Goal: Information Seeking & Learning: Learn about a topic

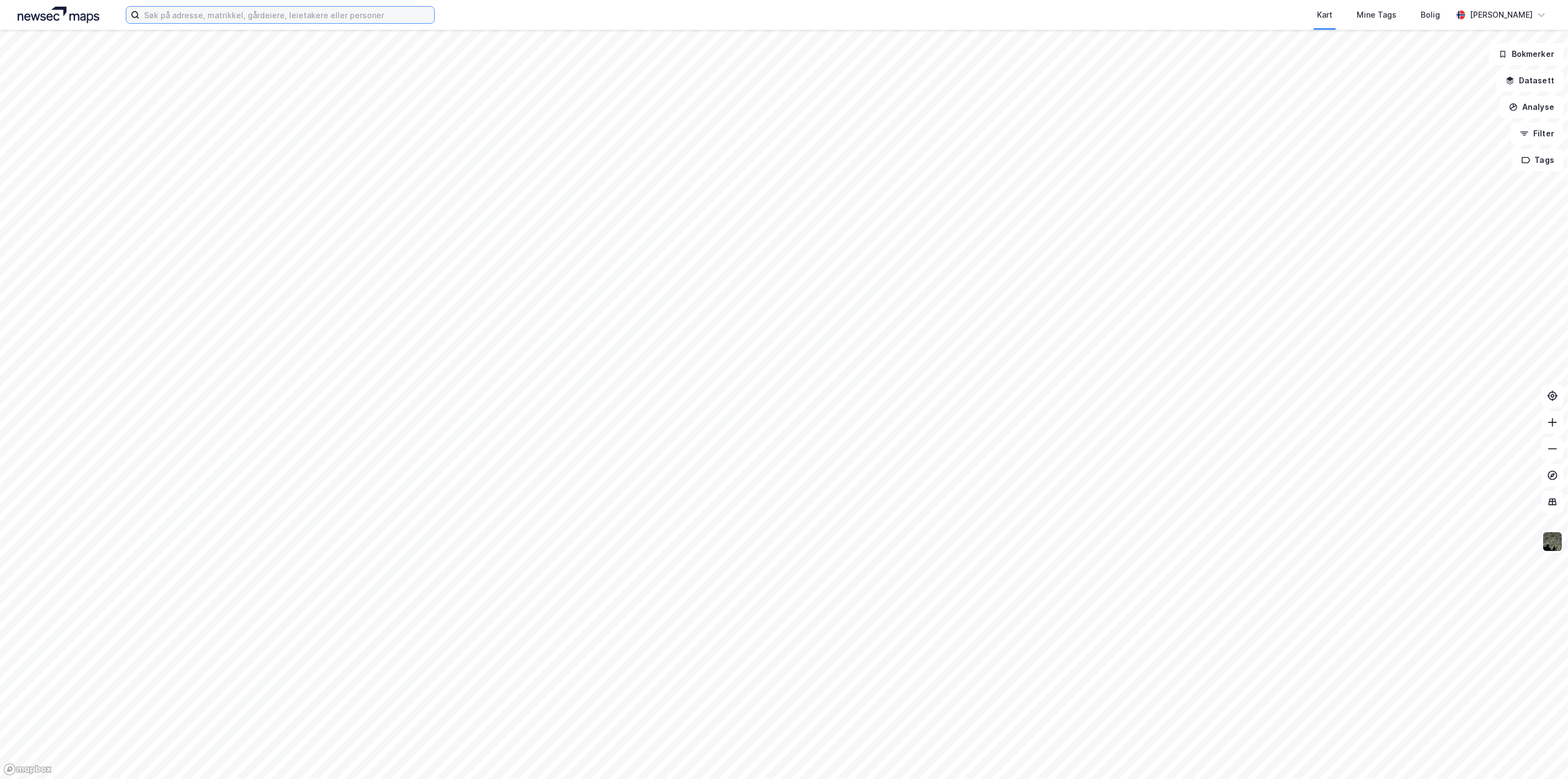
click at [303, 11] on input at bounding box center [287, 14] width 295 height 17
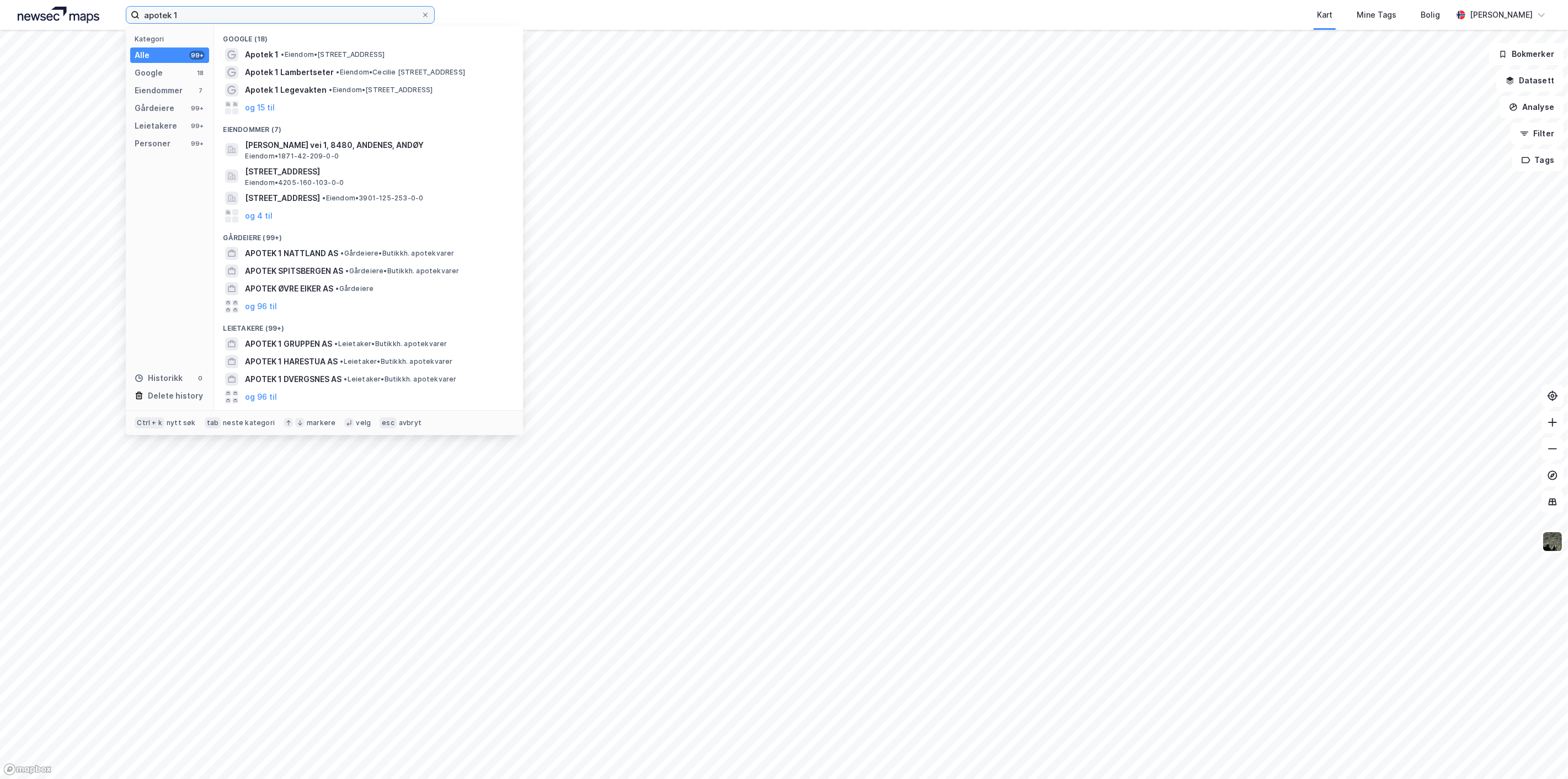
click at [256, 17] on input "apotek 1" at bounding box center [281, 14] width 281 height 17
click at [254, 15] on input "apotek 1" at bounding box center [281, 14] width 281 height 17
click at [178, 13] on input "apotek 1" at bounding box center [281, 14] width 281 height 17
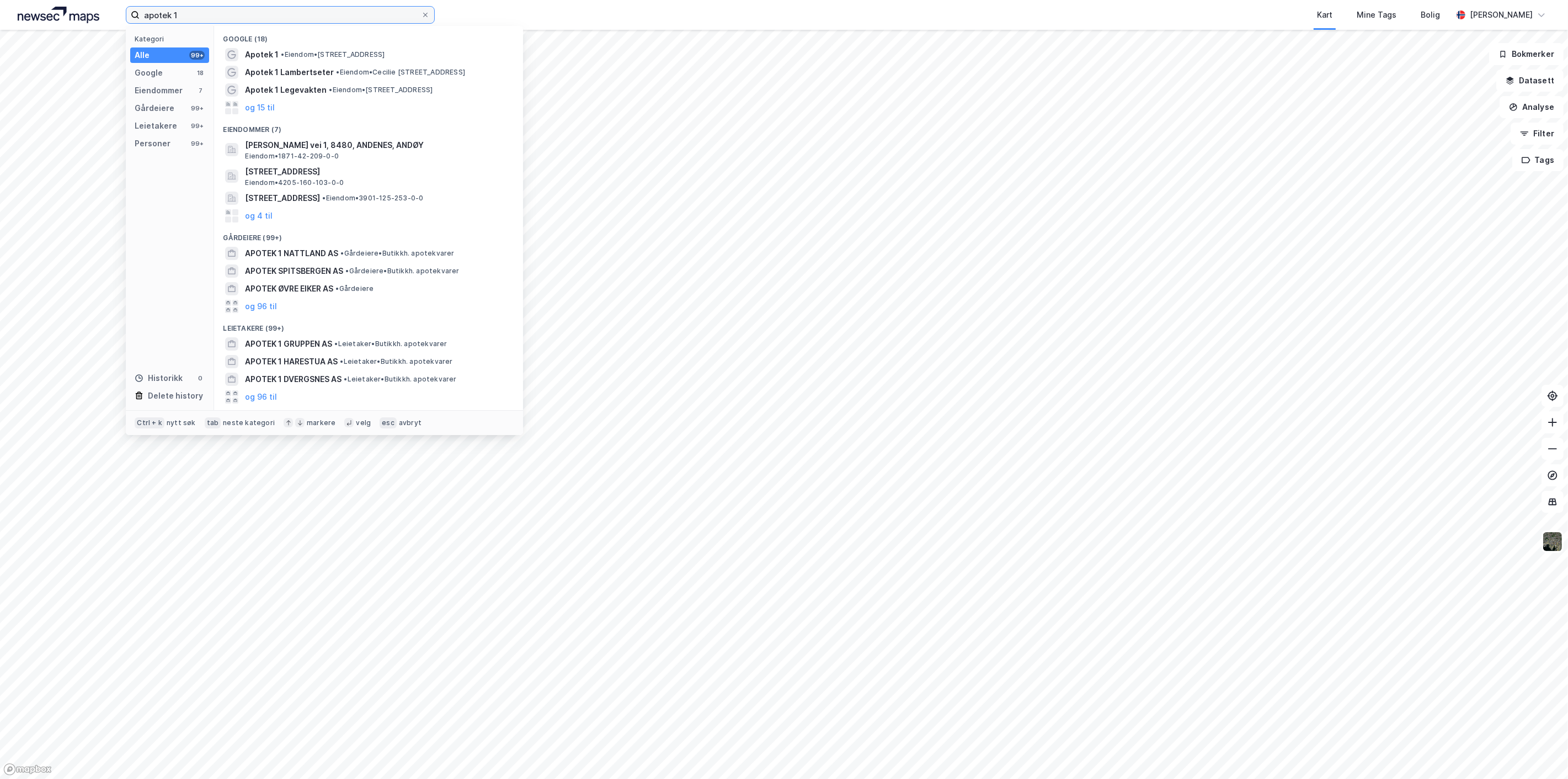
click at [177, 12] on input "apotek 1" at bounding box center [281, 14] width 281 height 17
paste input "Skårersletta 55"
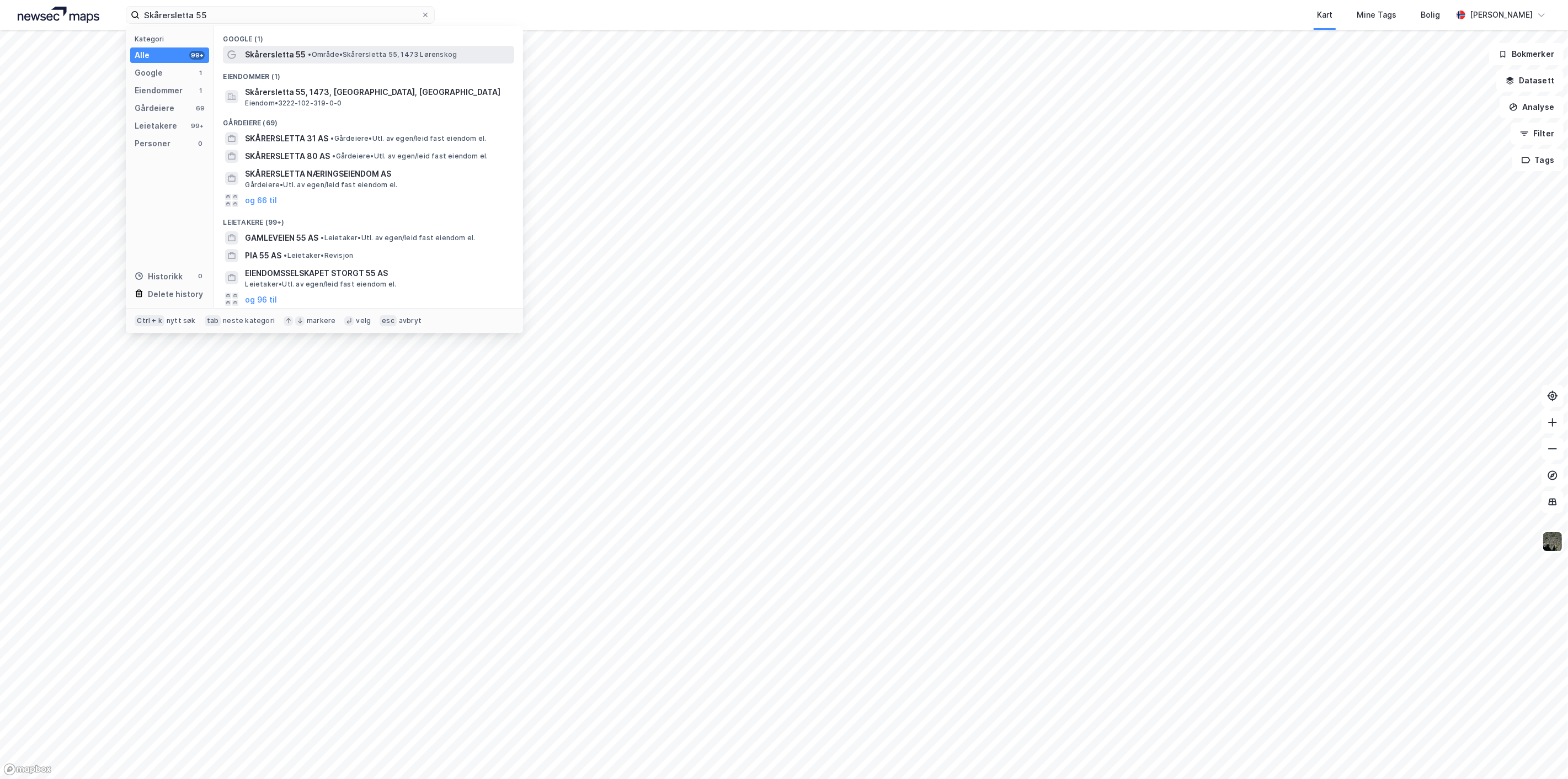
click at [332, 50] on span "• Område • Skårersletta 55, 1473 Lørenskog" at bounding box center [382, 55] width 149 height 9
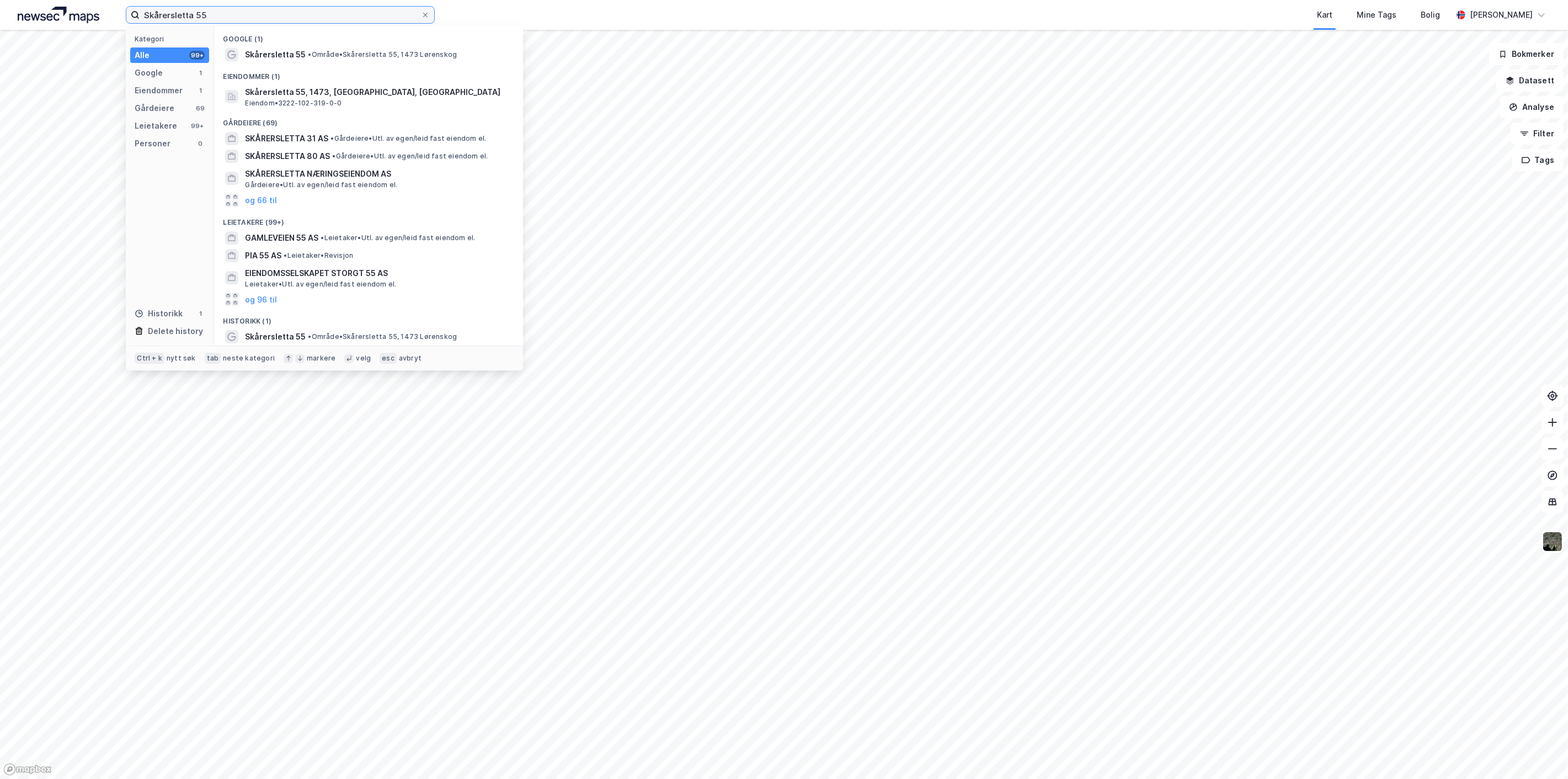
click at [212, 20] on input "Skårersletta 55" at bounding box center [281, 14] width 281 height 17
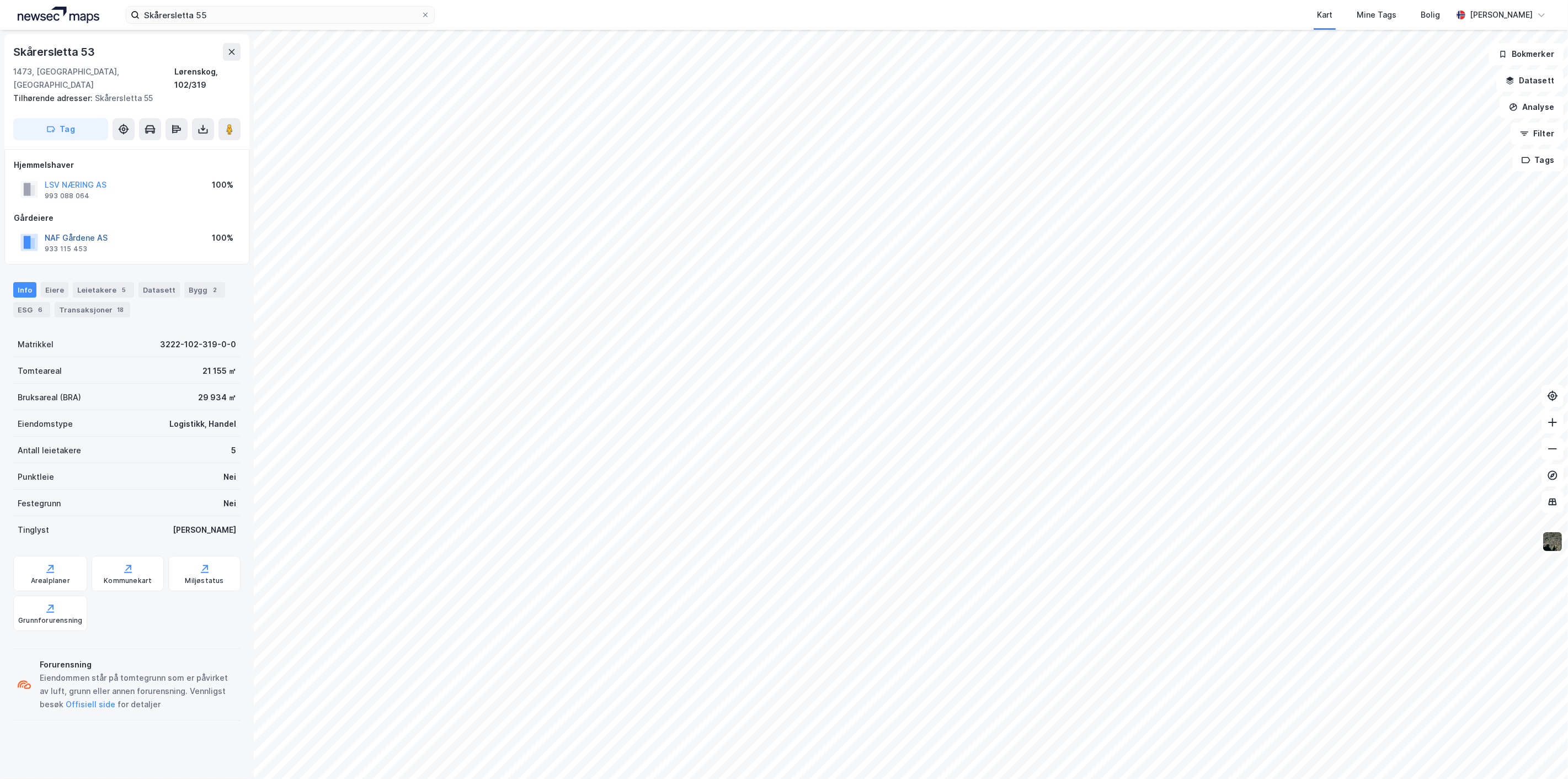
click at [0, 0] on button "NAF Gårdene AS" at bounding box center [0, 0] width 0 height 0
click at [1534, 81] on button "Datasett" at bounding box center [1530, 81] width 67 height 22
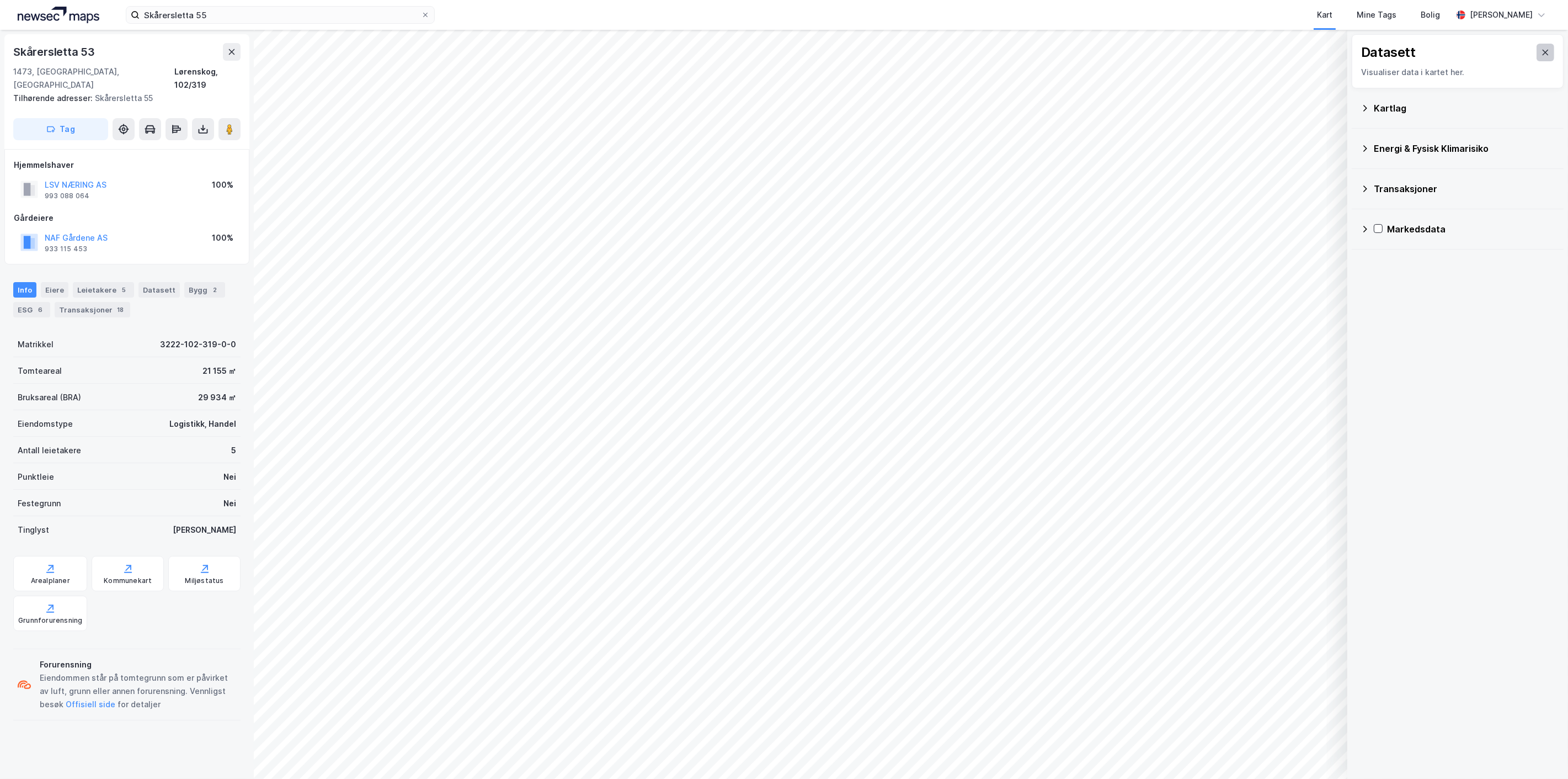
click at [1541, 50] on icon at bounding box center [1546, 52] width 9 height 9
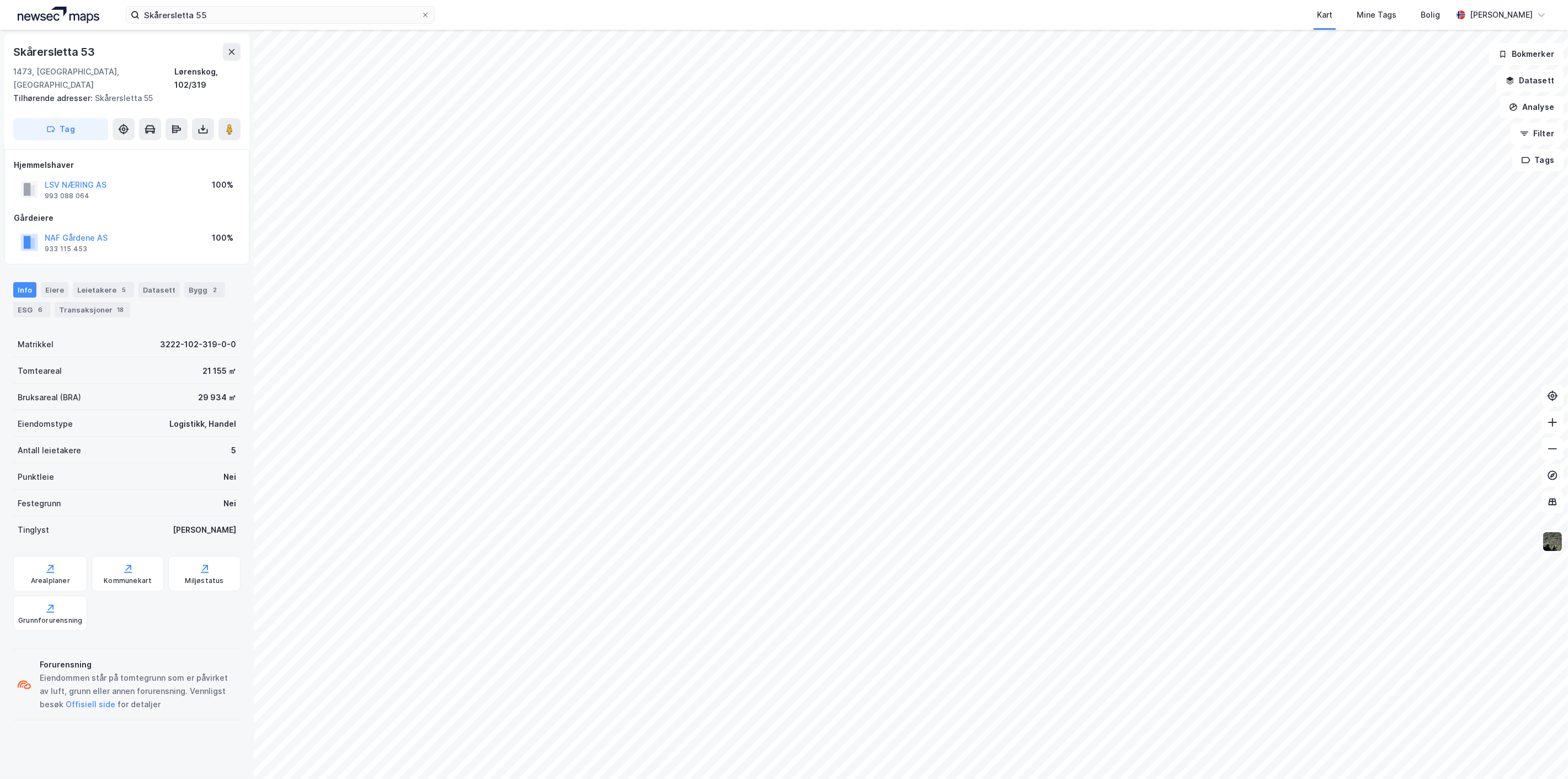
click at [1554, 536] on img at bounding box center [1553, 542] width 21 height 21
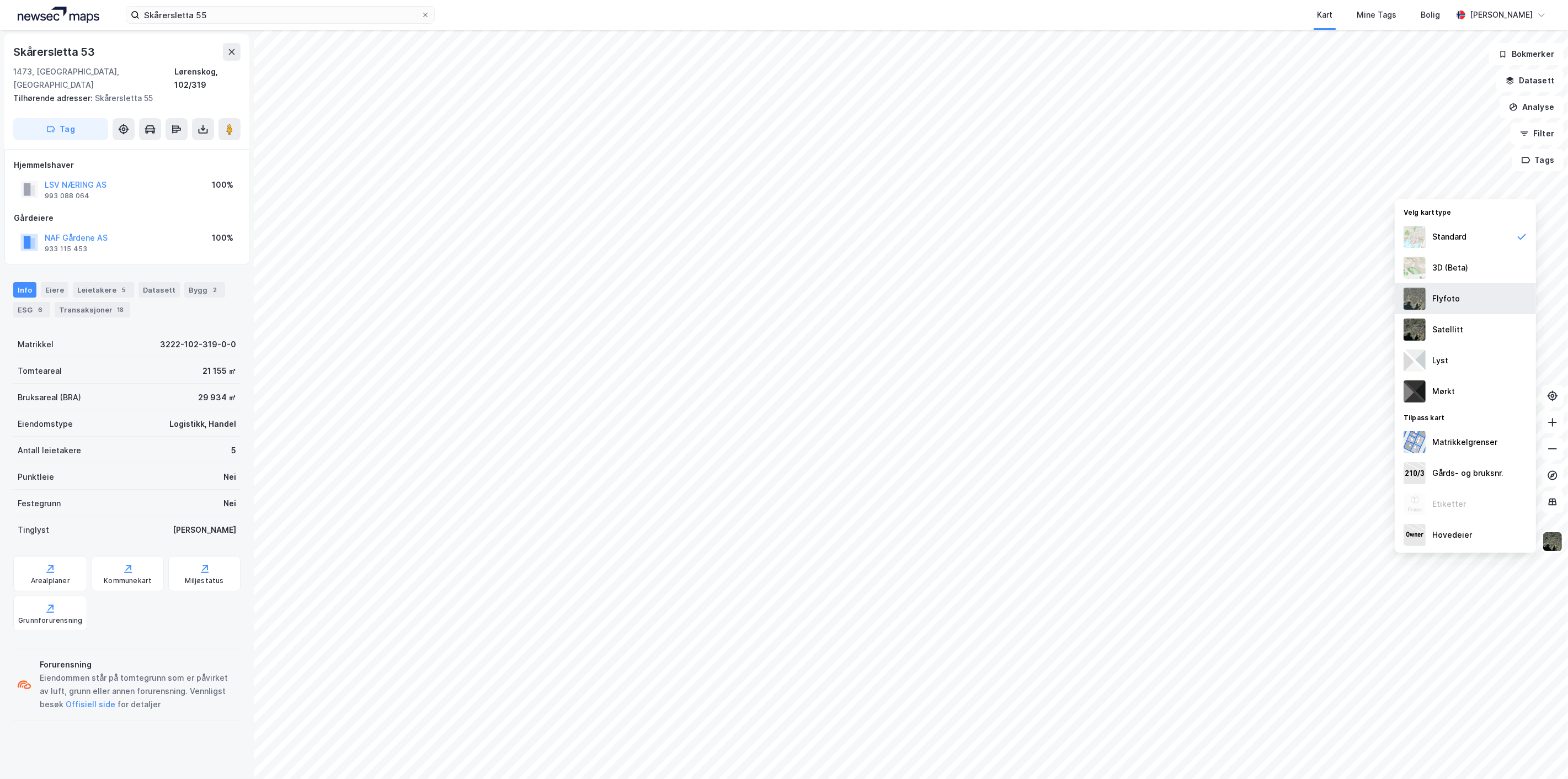
click at [1456, 300] on div "Flyfoto" at bounding box center [1446, 298] width 27 height 13
click at [1558, 542] on img at bounding box center [1553, 542] width 21 height 21
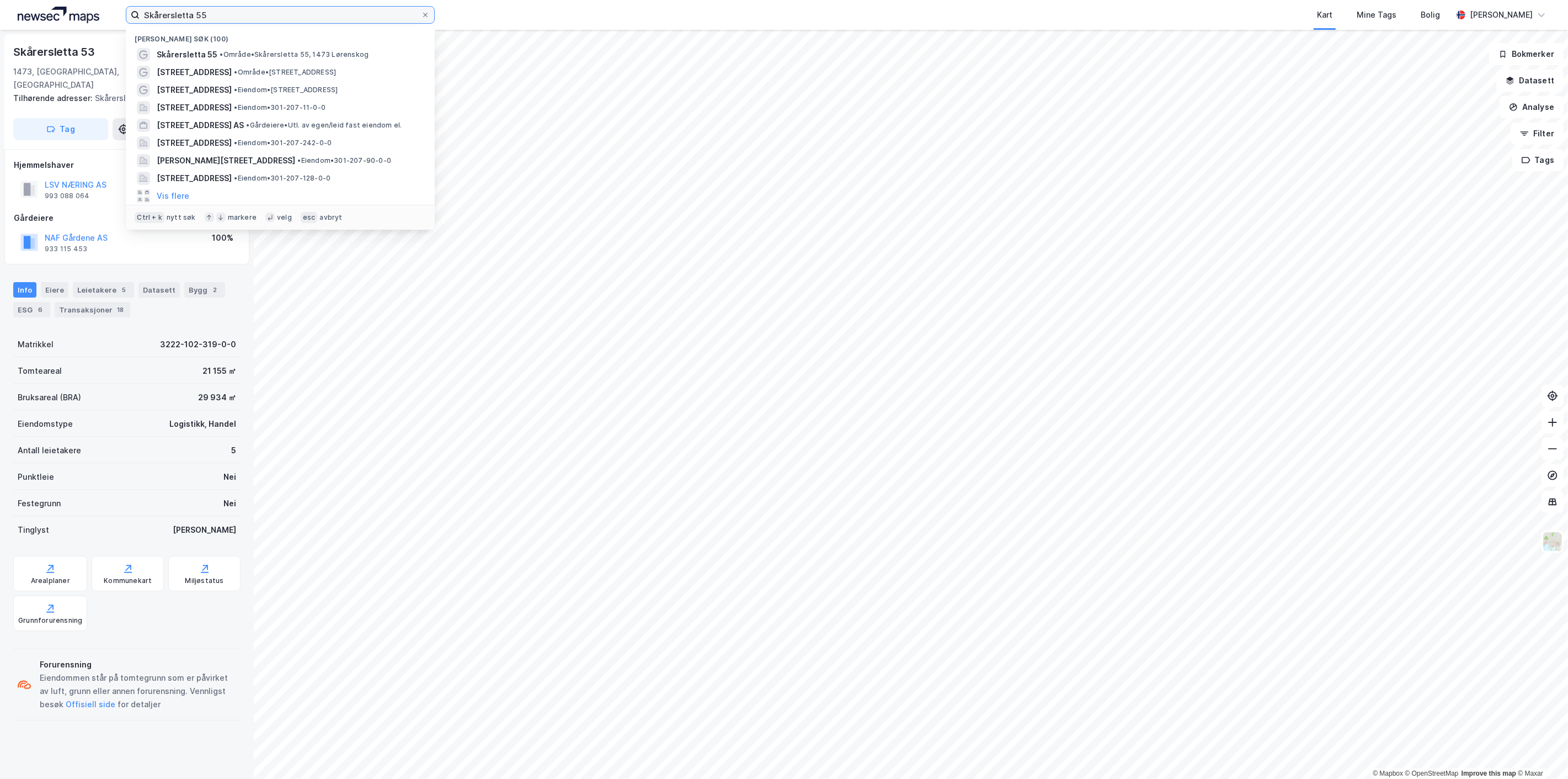
click at [238, 12] on input "Skårersletta 55" at bounding box center [281, 14] width 281 height 17
type input "grensen 13"
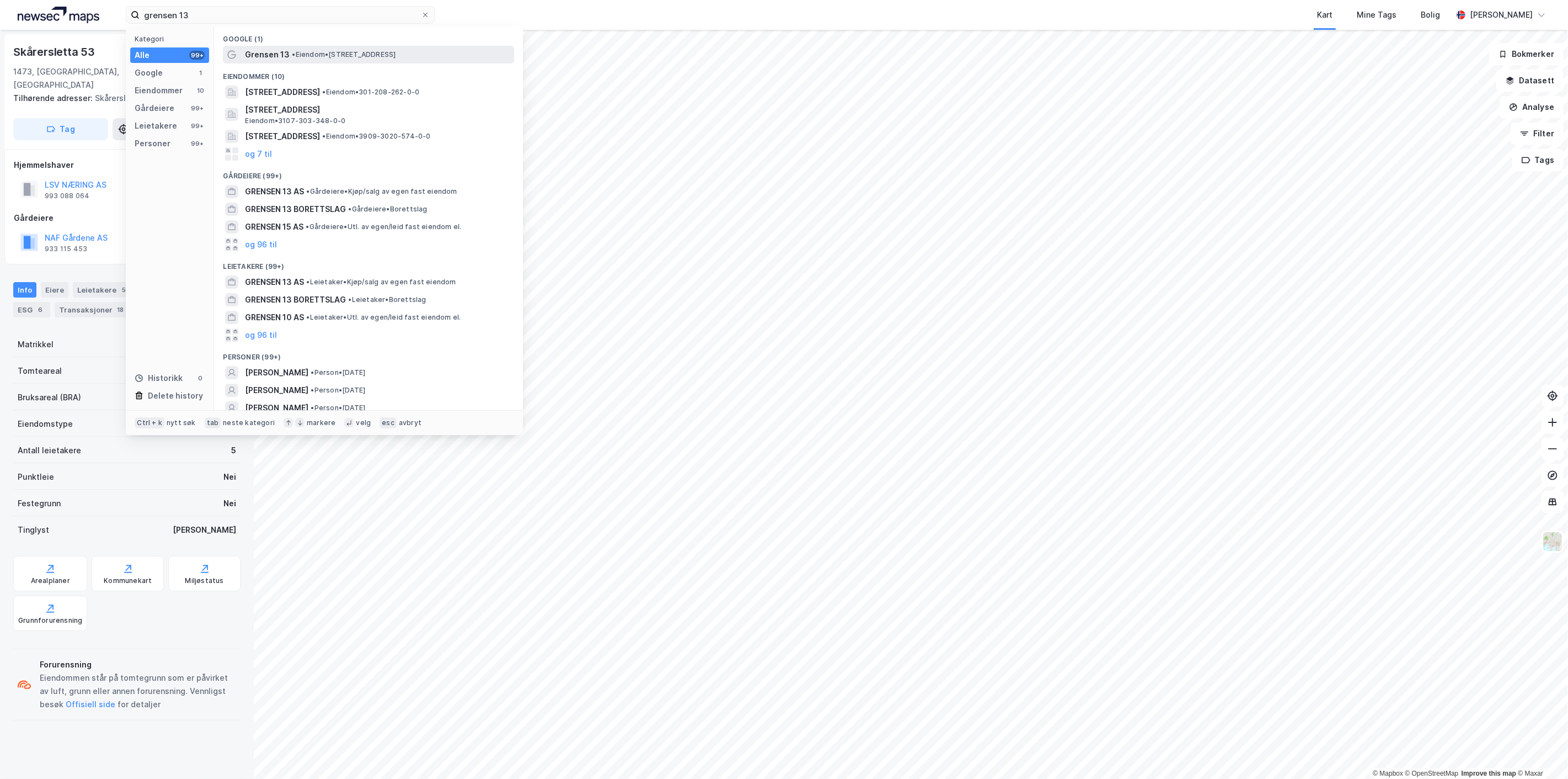
click at [345, 53] on span "• Eiendom • [STREET_ADDRESS]" at bounding box center [343, 55] width 104 height 9
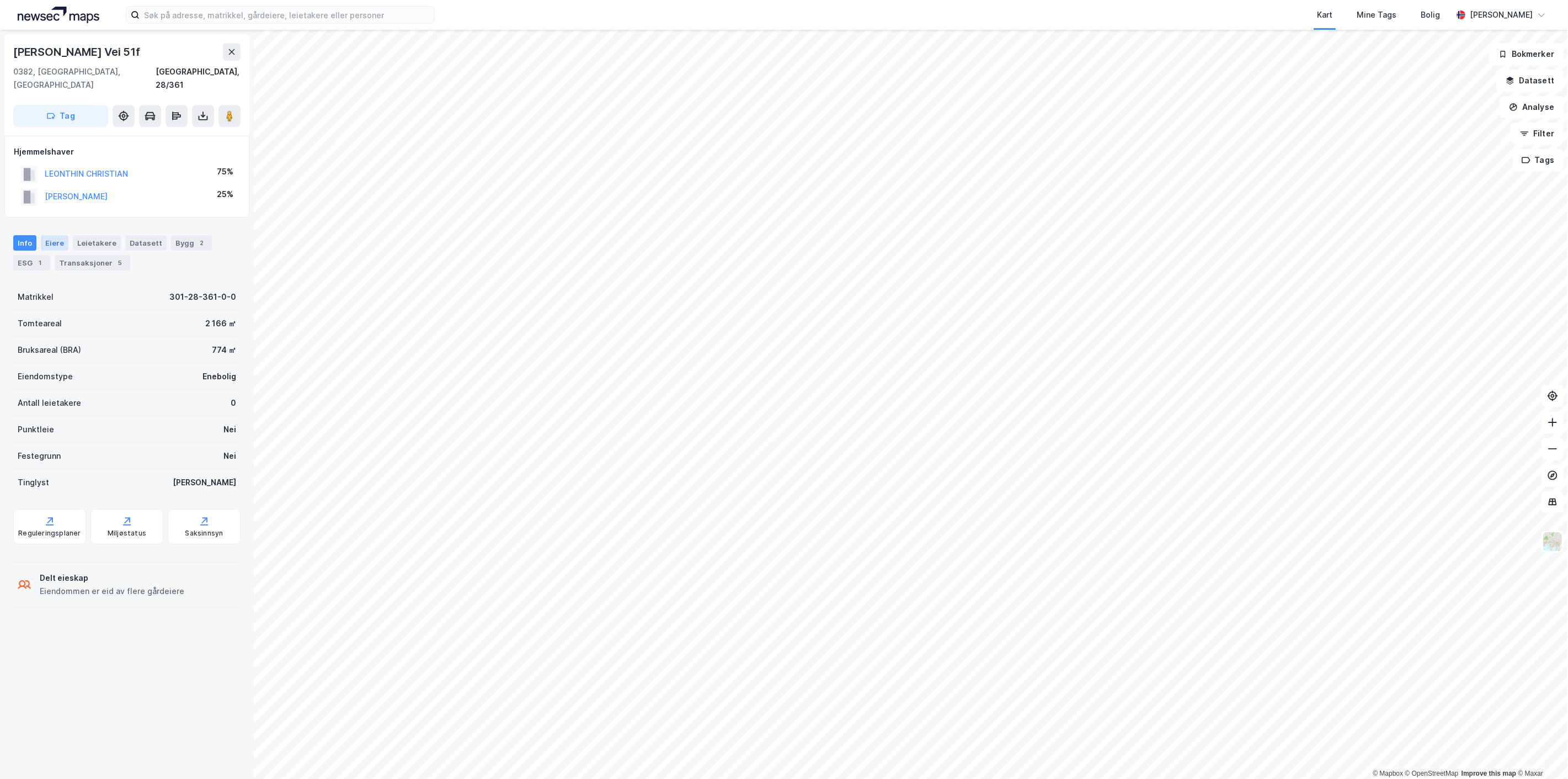
click at [52, 235] on div "Eiere" at bounding box center [54, 243] width 27 height 15
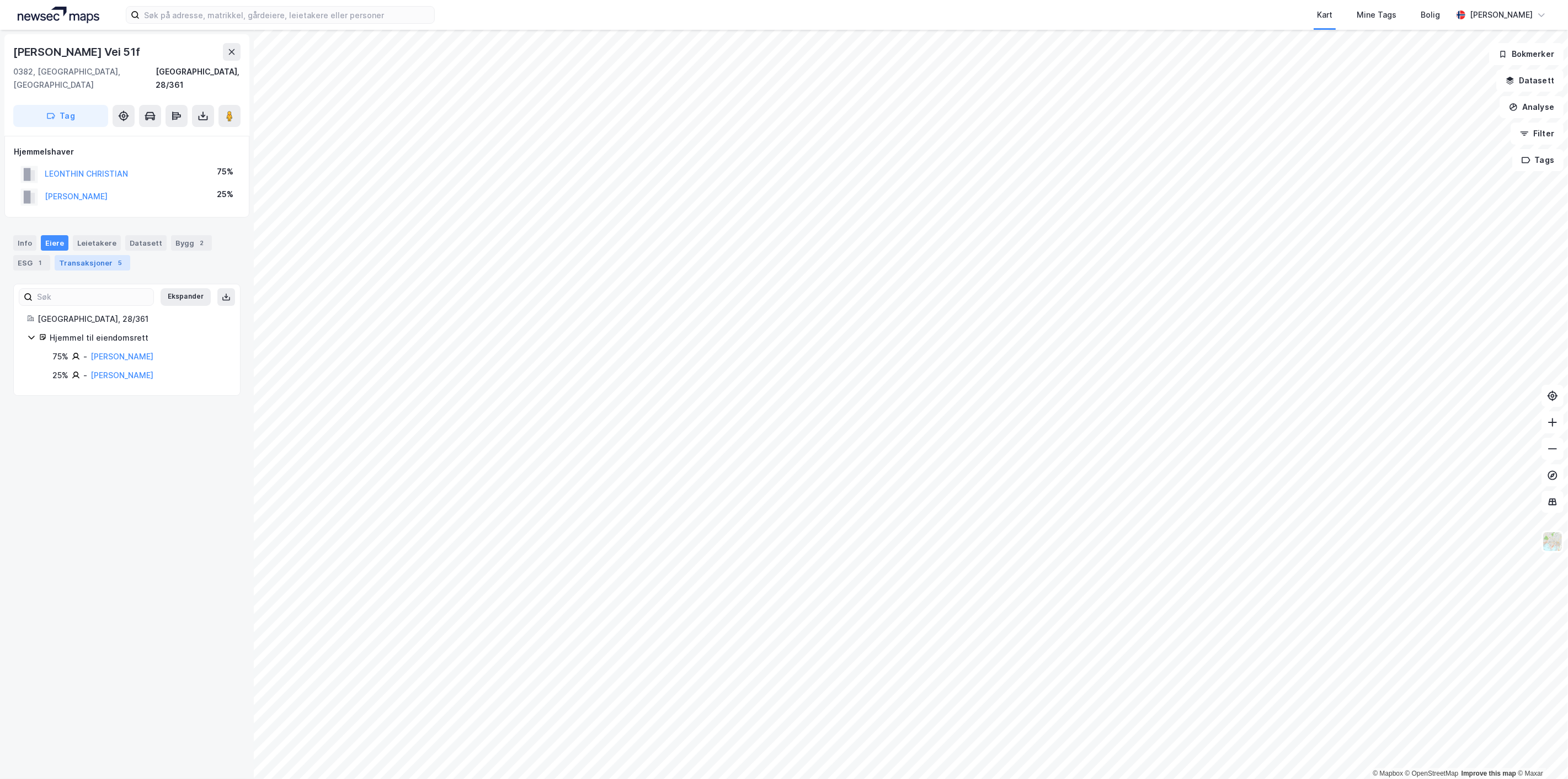
click at [74, 255] on div "Transaksjoner 5" at bounding box center [92, 262] width 75 height 15
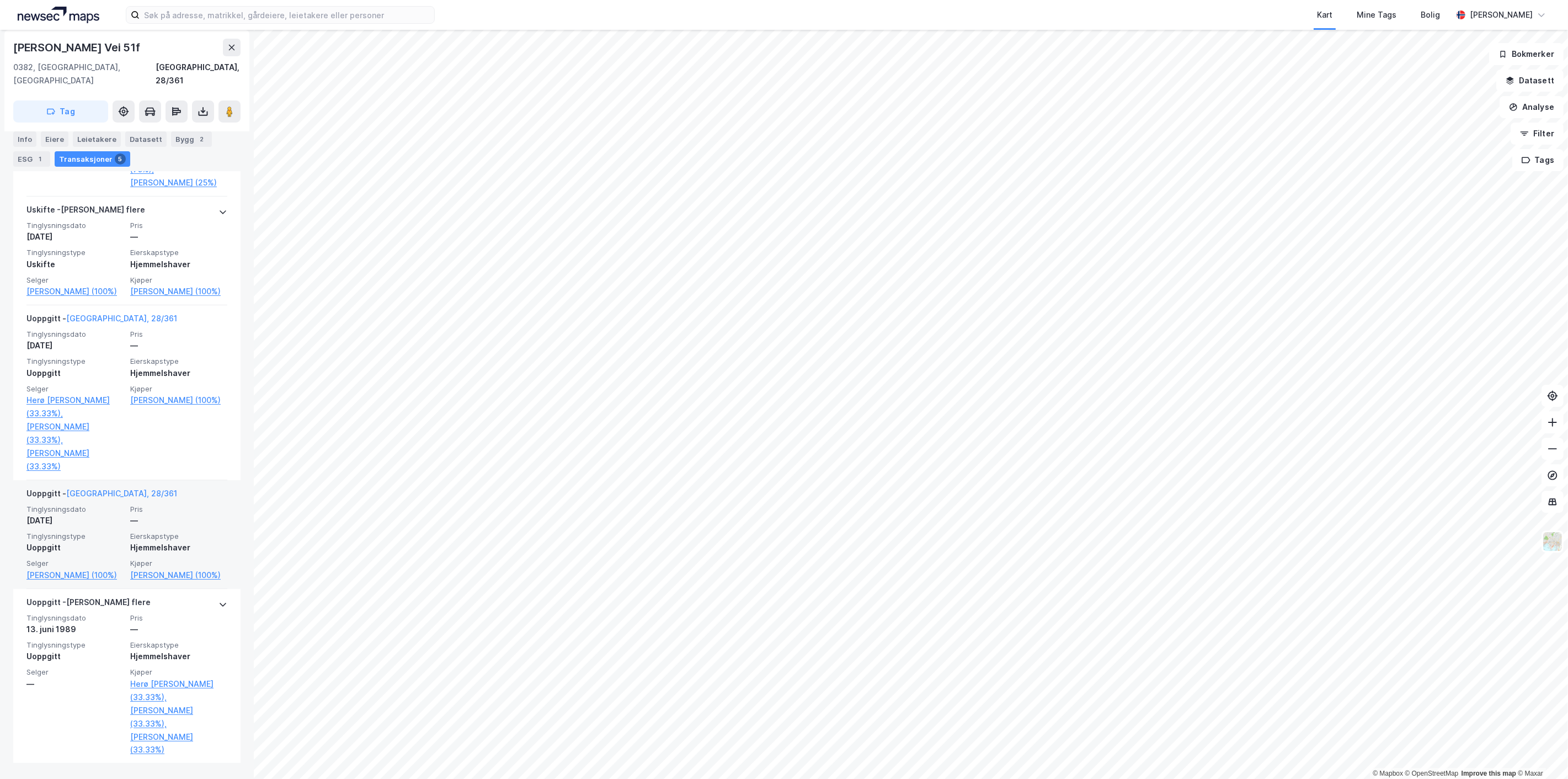
scroll to position [439, 0]
